Goal: Information Seeking & Learning: Understand process/instructions

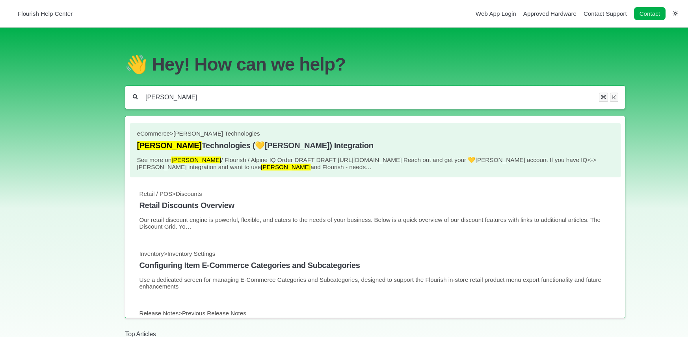
type input "[PERSON_NAME]"
click at [253, 150] on h4 "[PERSON_NAME] Technologies (💛[PERSON_NAME]) Integration" at bounding box center [375, 145] width 477 height 9
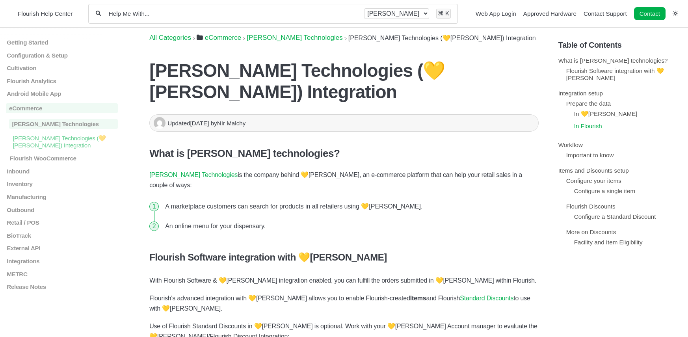
click at [585, 125] on link "In Flourish" at bounding box center [588, 126] width 28 height 7
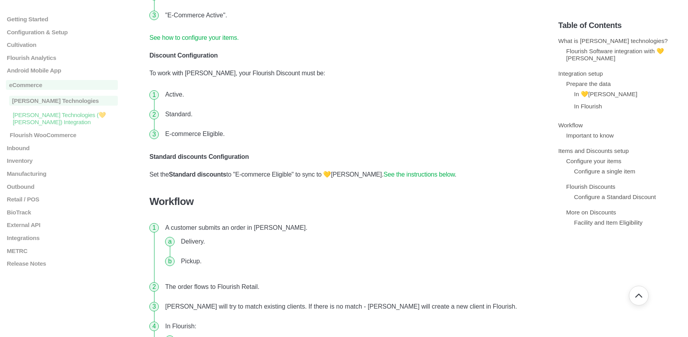
scroll to position [819, 0]
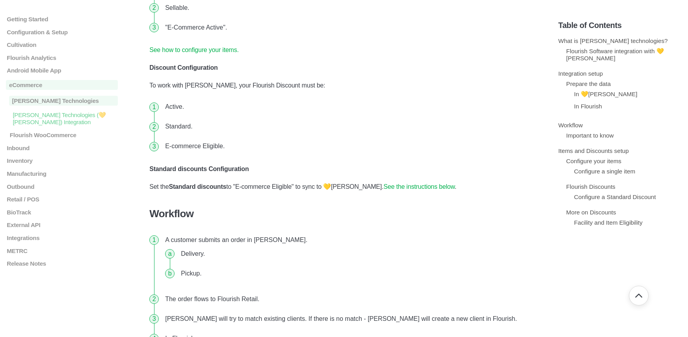
click at [195, 117] on li "Standard." at bounding box center [350, 127] width 377 height 20
drag, startPoint x: 165, startPoint y: 72, endPoint x: 272, endPoint y: 121, distance: 117.9
click at [272, 121] on ol "Active. Standard. E-commerce Eligible." at bounding box center [343, 126] width 389 height 59
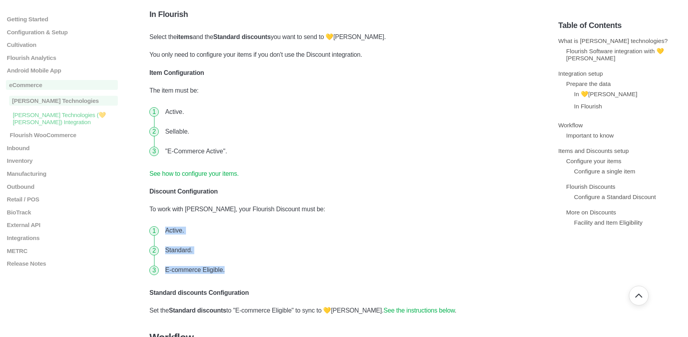
scroll to position [692, 0]
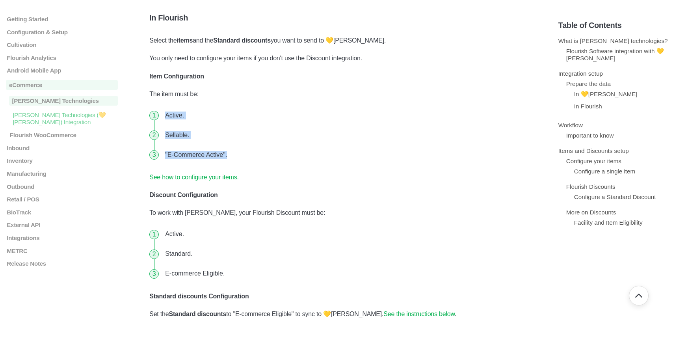
drag, startPoint x: 164, startPoint y: 79, endPoint x: 262, endPoint y: 125, distance: 107.7
click at [262, 125] on ol "Active. Sellable. "E-Commerce Active"." at bounding box center [343, 135] width 389 height 59
copy ol "Active. Sellable. "E-Commerce Active"."
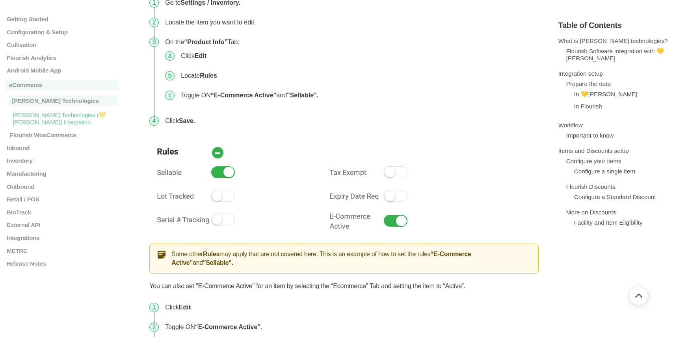
scroll to position [1609, 0]
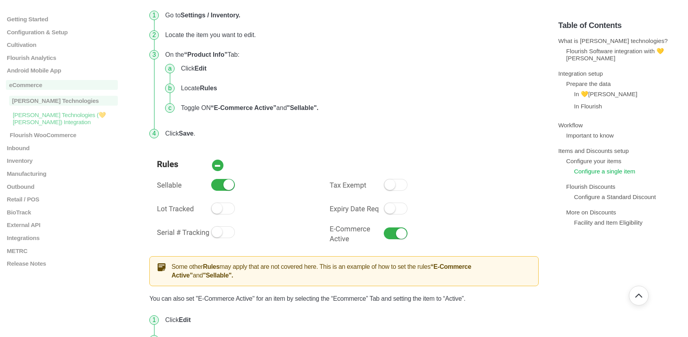
click at [584, 173] on link "Configure a single item" at bounding box center [604, 171] width 61 height 7
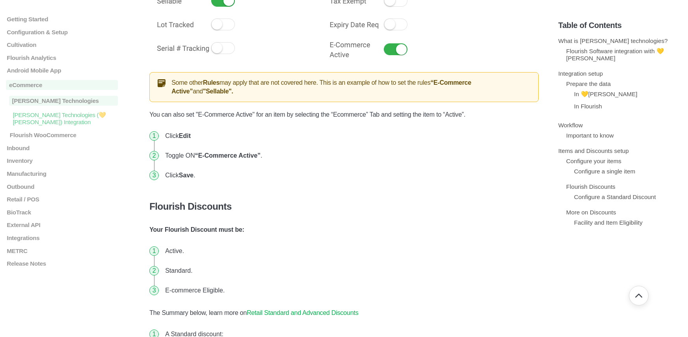
scroll to position [1794, 0]
